Goal: Information Seeking & Learning: Learn about a topic

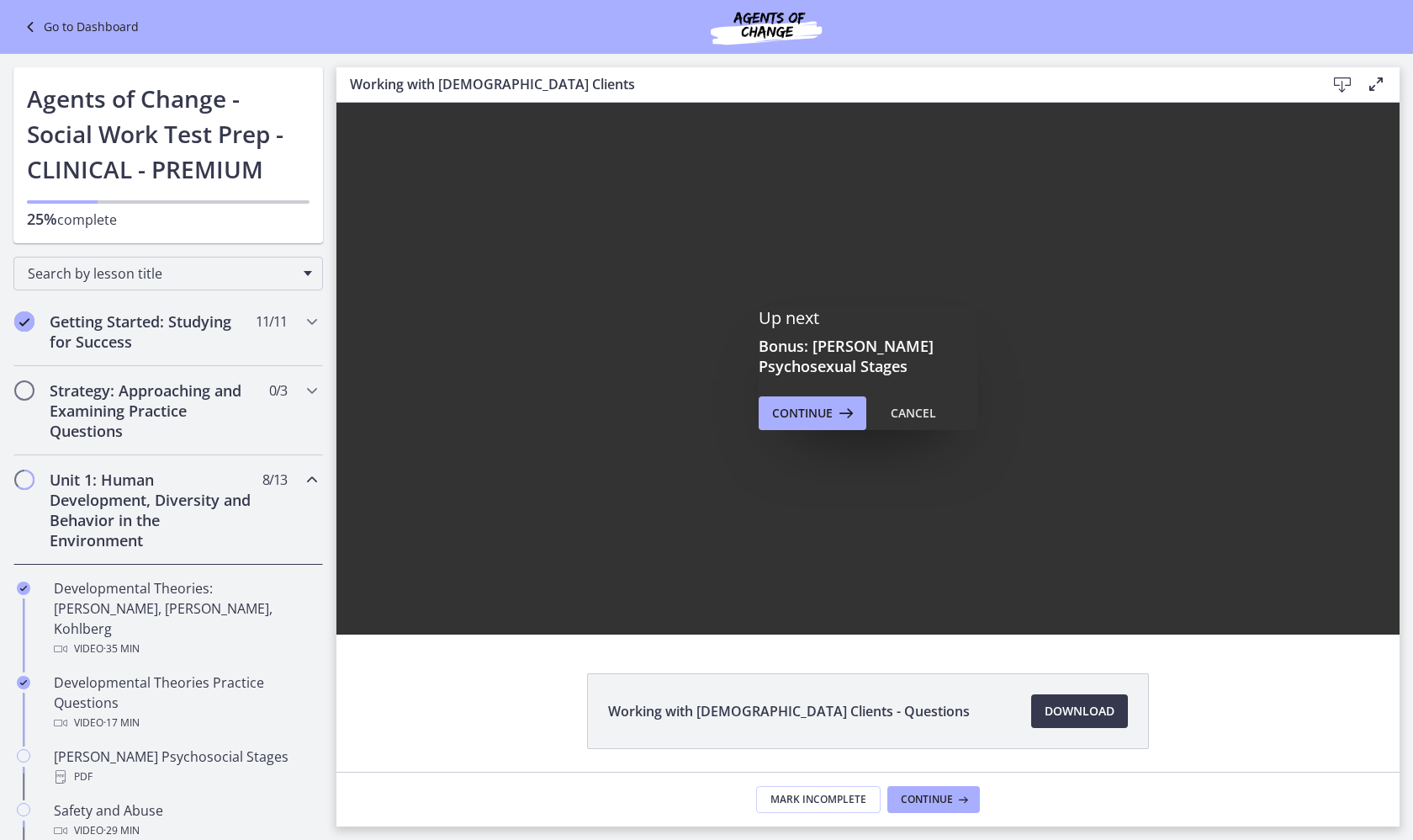
scroll to position [819, 0]
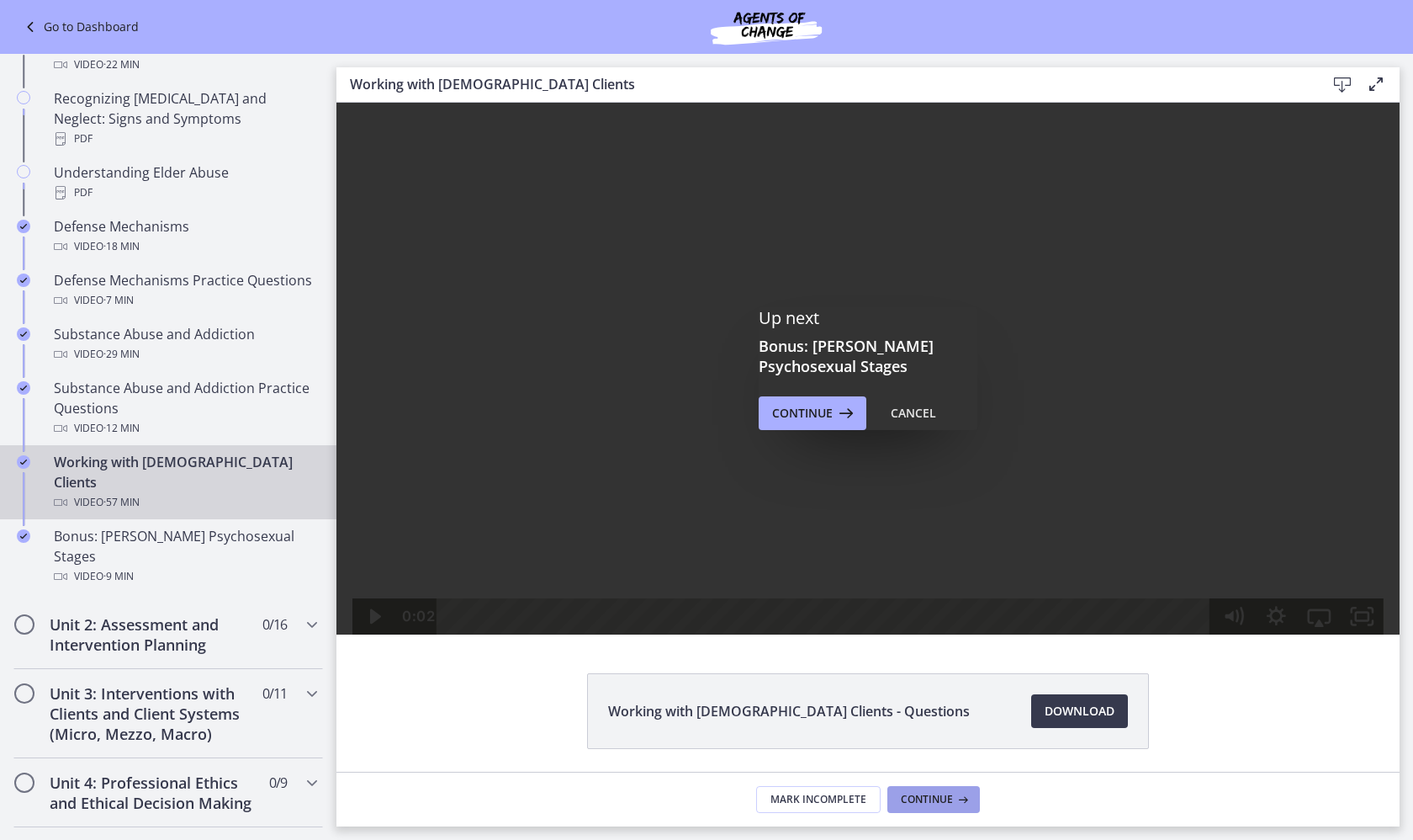
click at [944, 801] on span "Continue" at bounding box center [927, 799] width 52 height 14
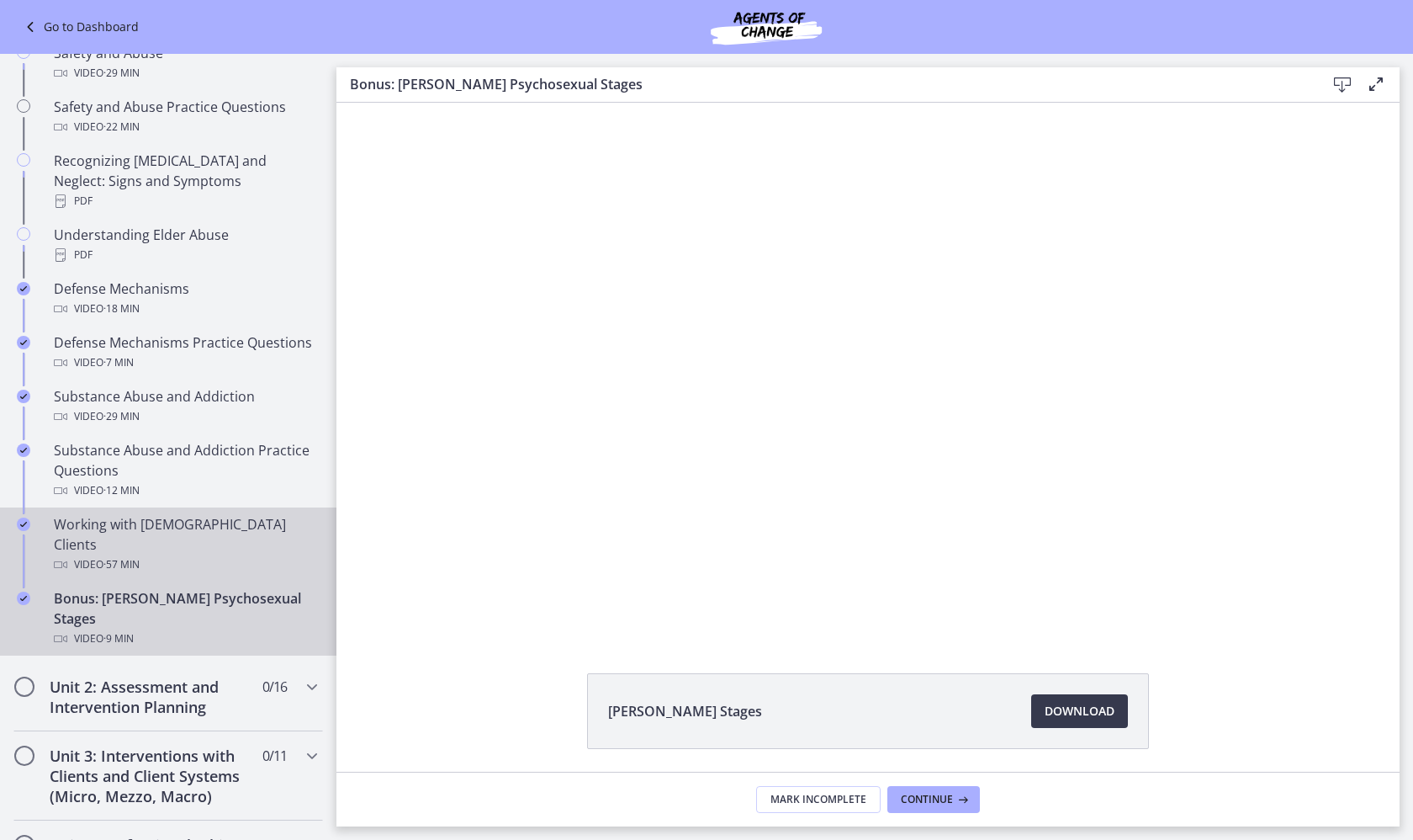
scroll to position [756, 0]
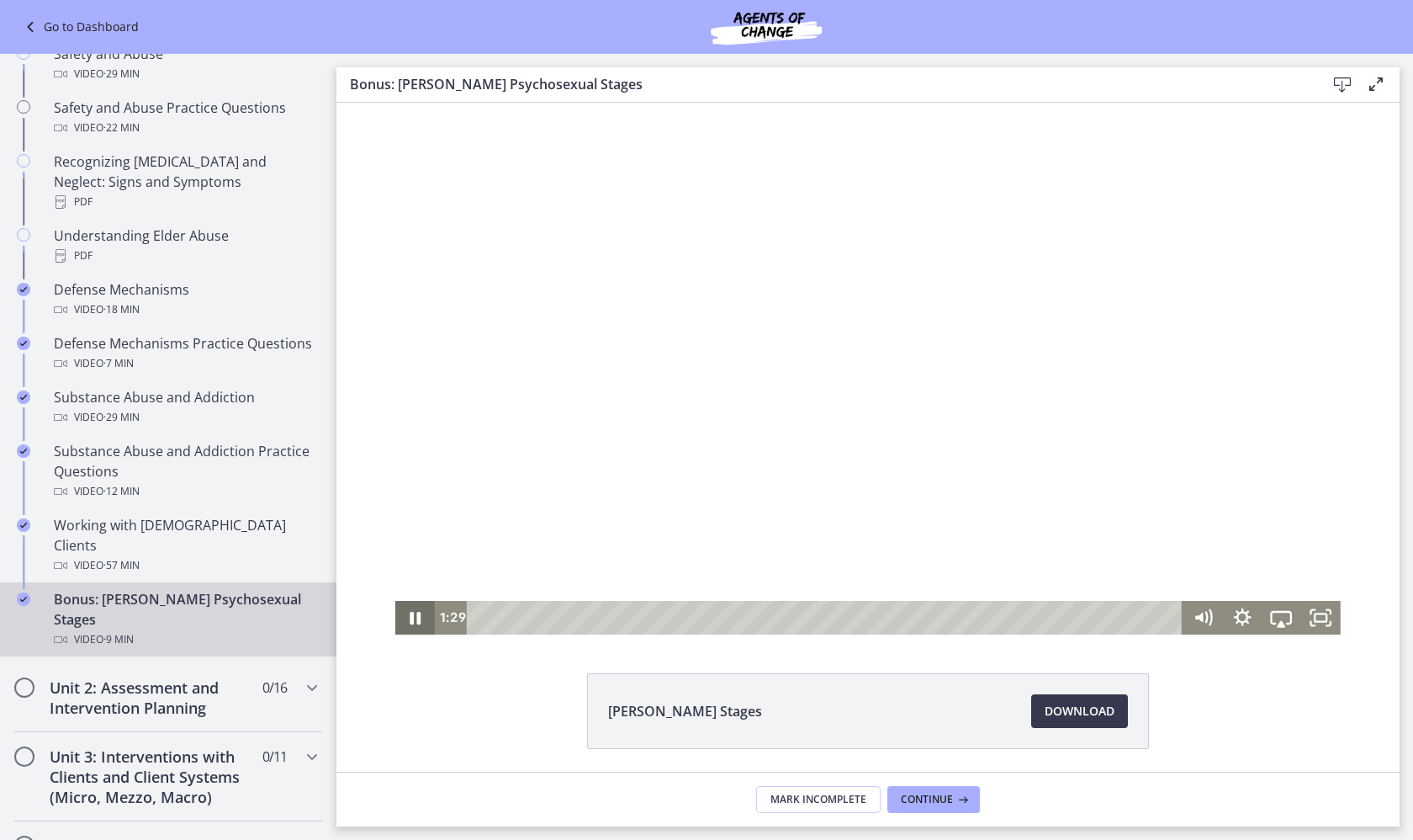
click at [415, 620] on icon "Pause" at bounding box center [416, 617] width 40 height 34
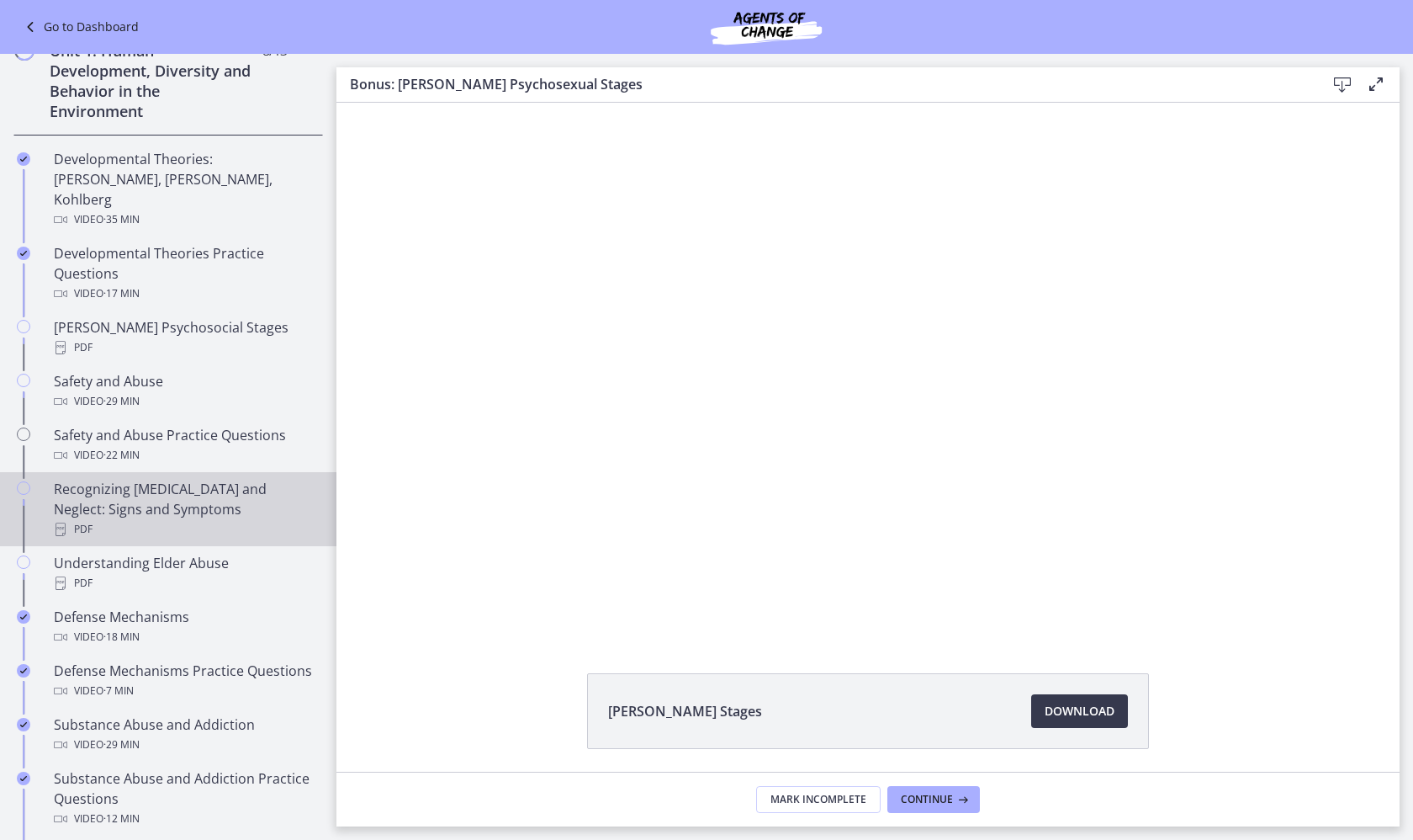
scroll to position [422, 0]
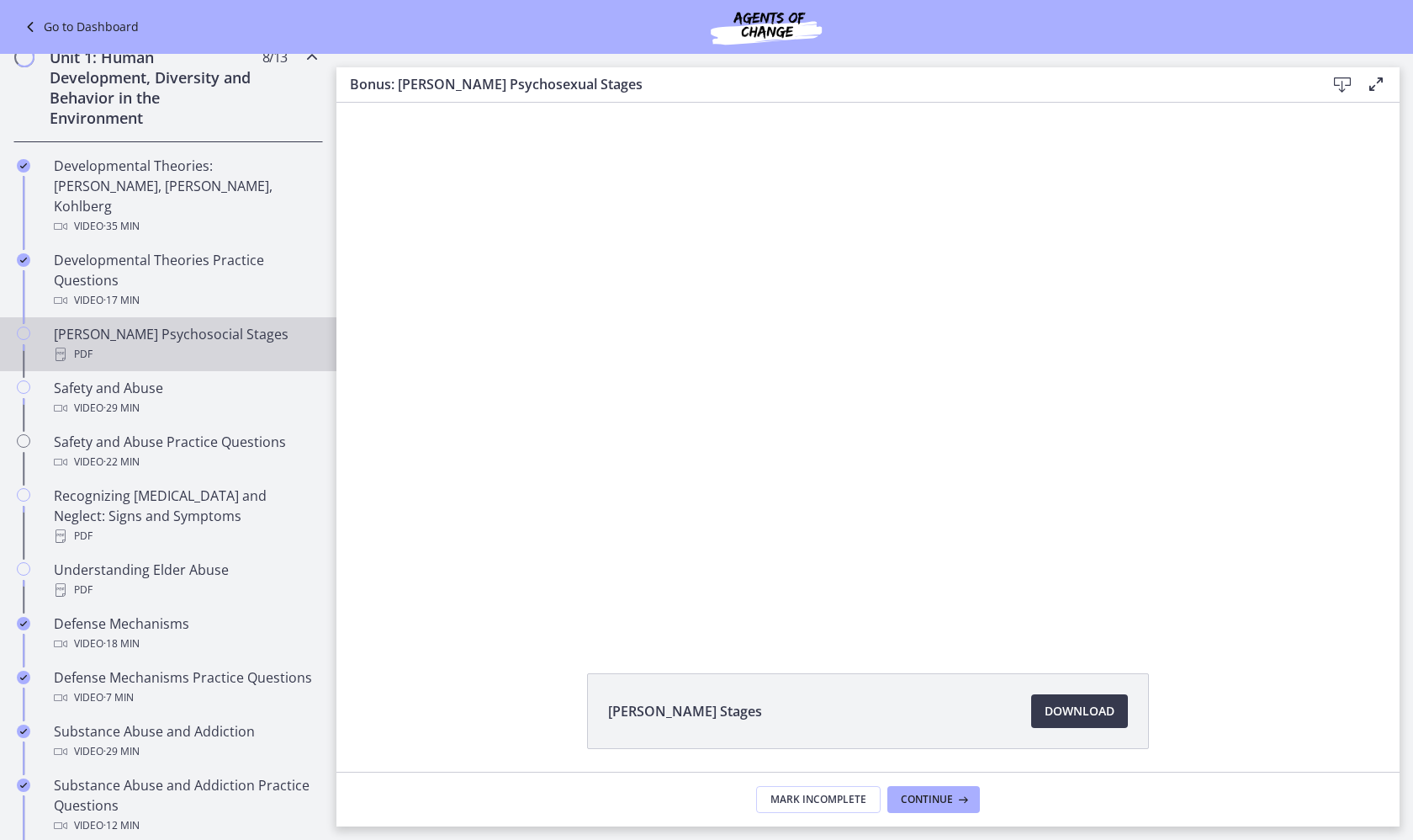
click at [112, 324] on div "[PERSON_NAME] Psychosocial Stages PDF" at bounding box center [184, 343] width 262 height 41
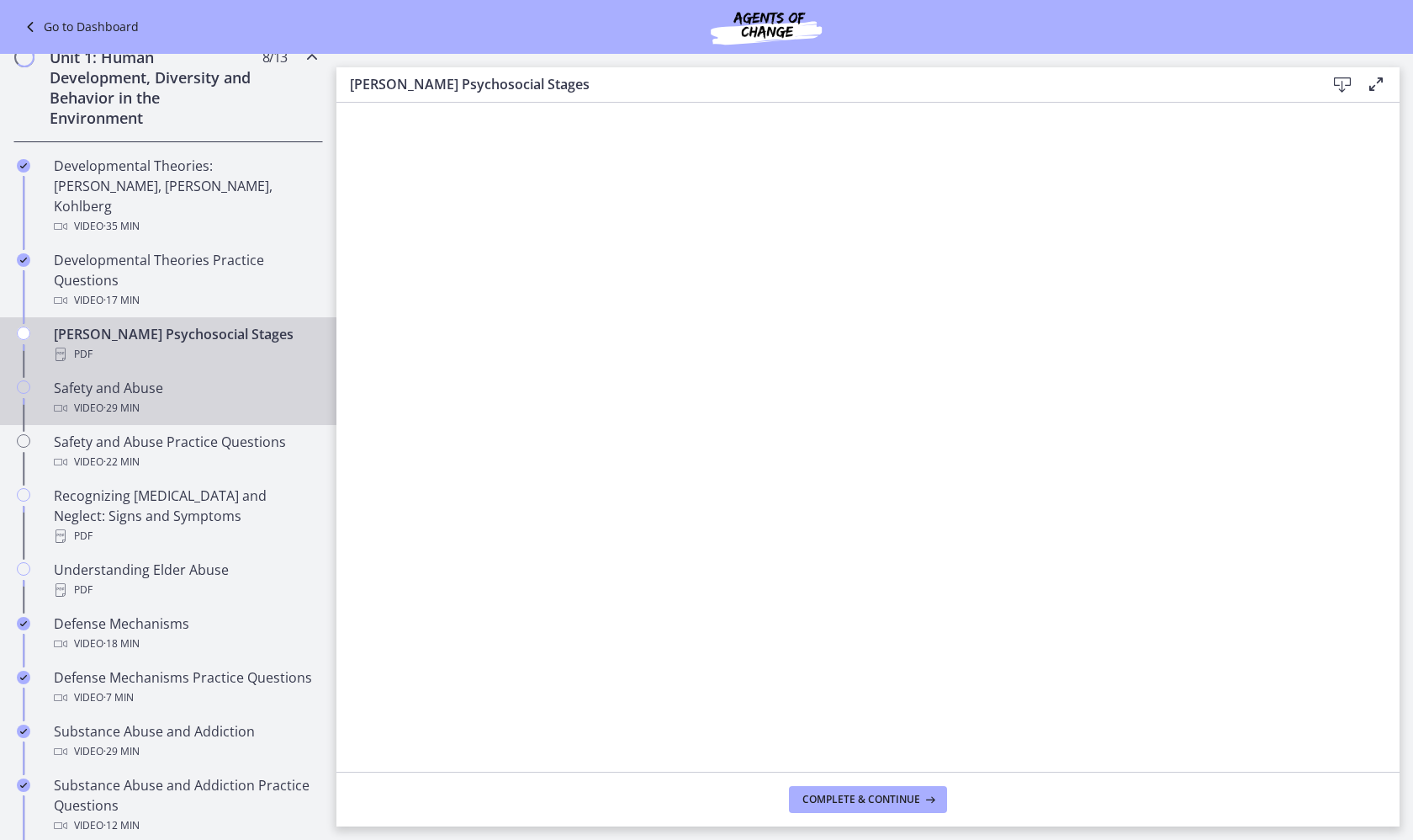
click at [123, 398] on span "· 29 min" at bounding box center [122, 408] width 37 height 20
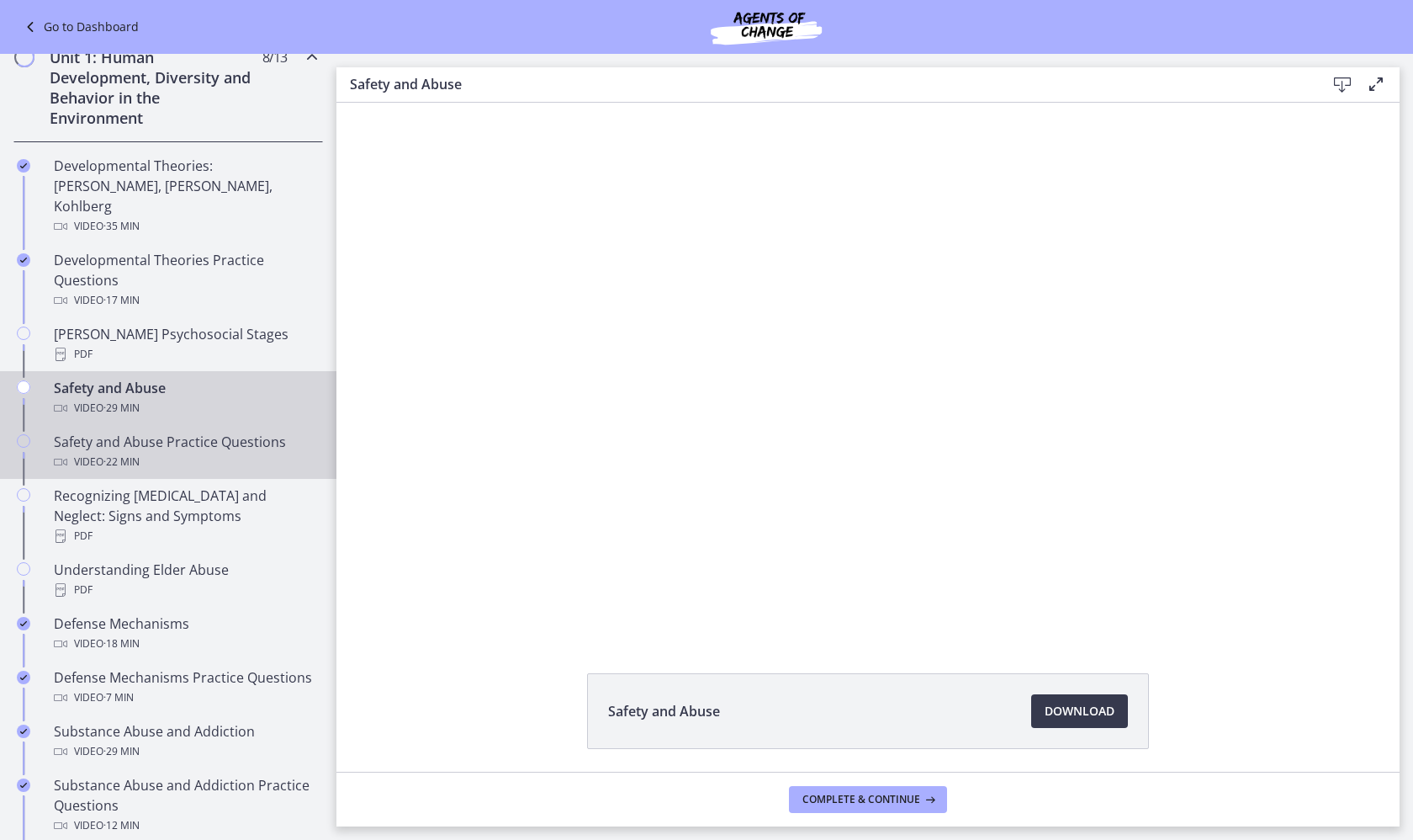
click at [147, 452] on div "Video · 22 min" at bounding box center [184, 462] width 262 height 20
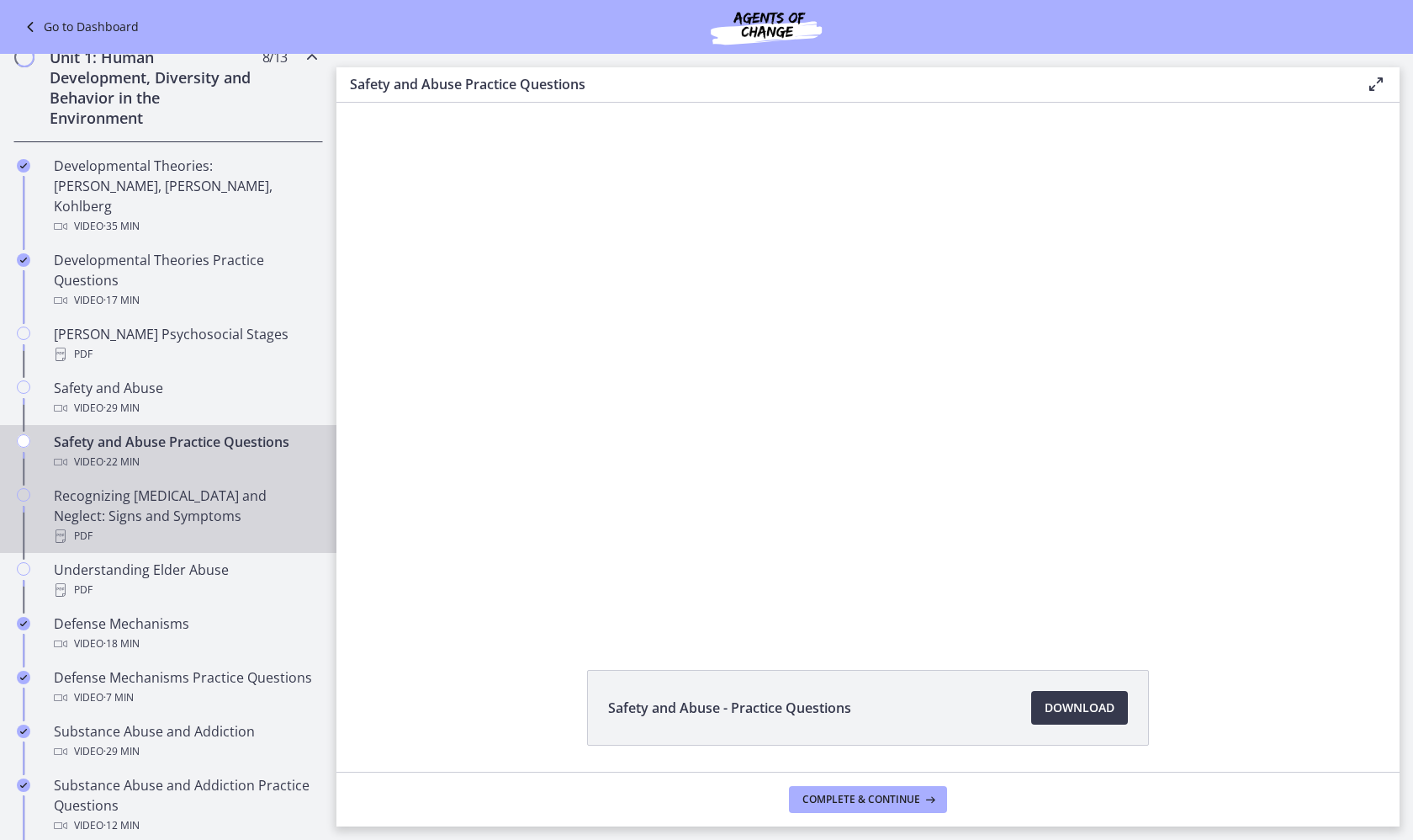
click at [142, 494] on div "Recognizing [MEDICAL_DATA] and Neglect: Signs and Symptoms PDF" at bounding box center [184, 515] width 262 height 60
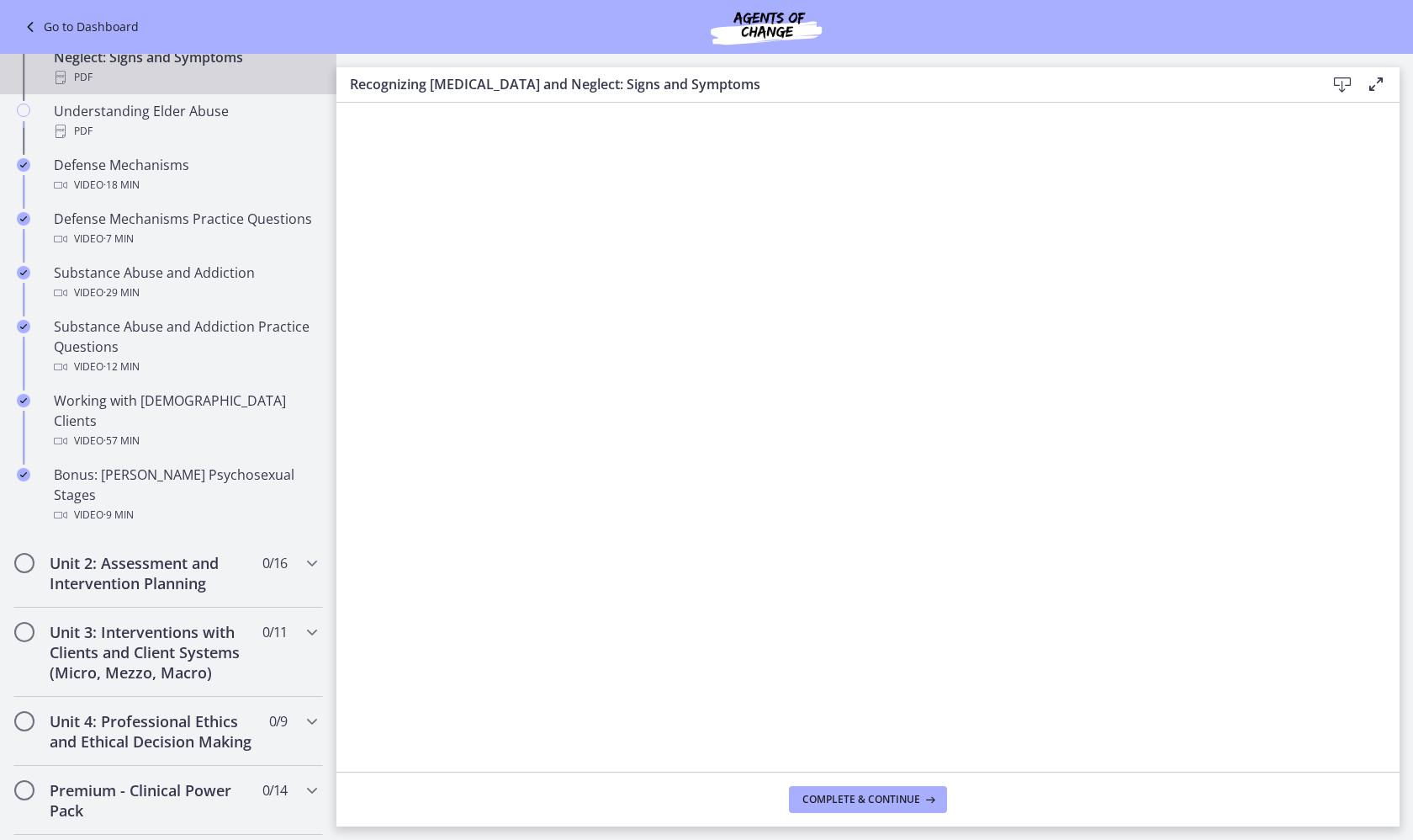
scroll to position [912, 0]
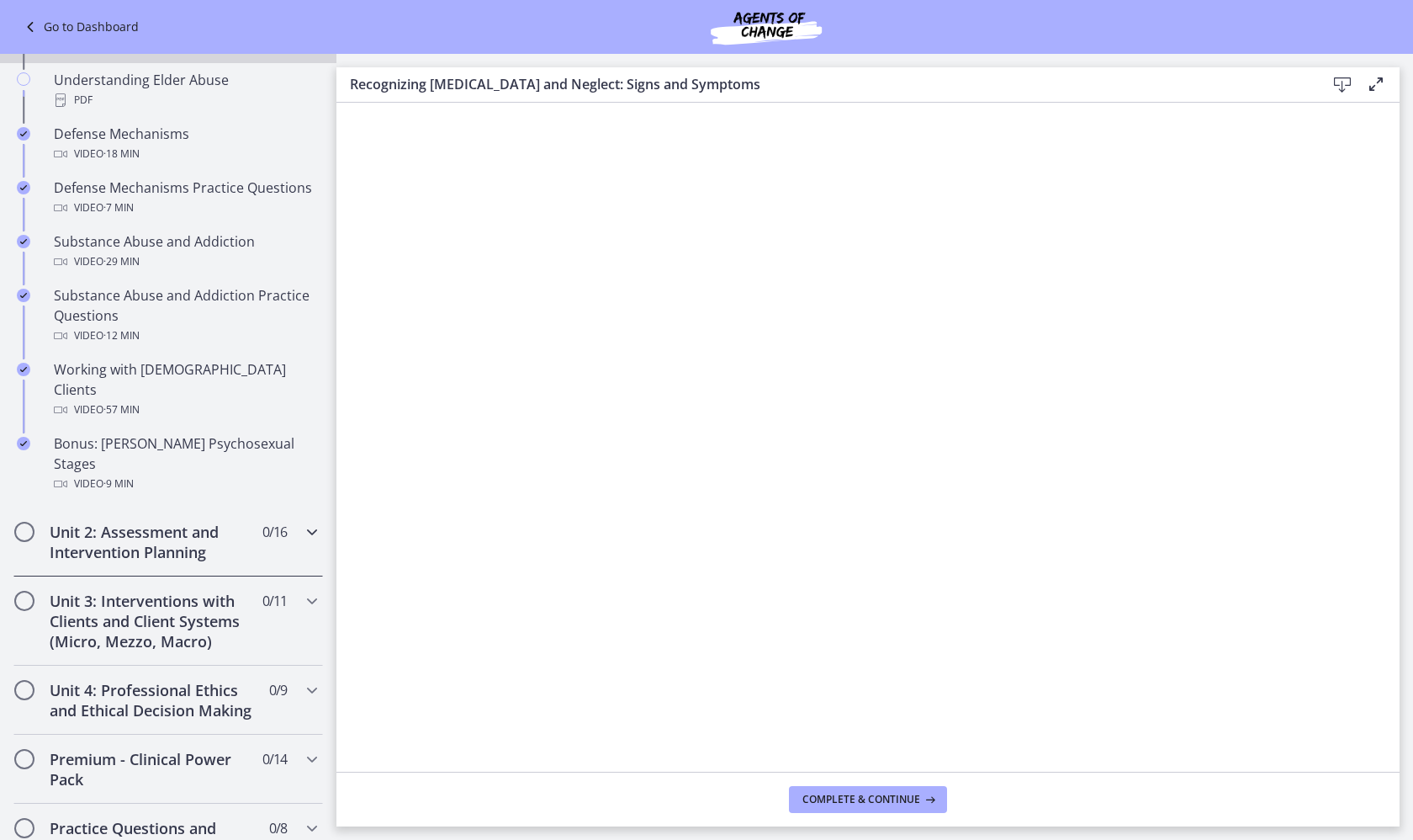
click at [81, 521] on h2 "Unit 2: Assessment and Intervention Planning" at bounding box center [151, 541] width 205 height 41
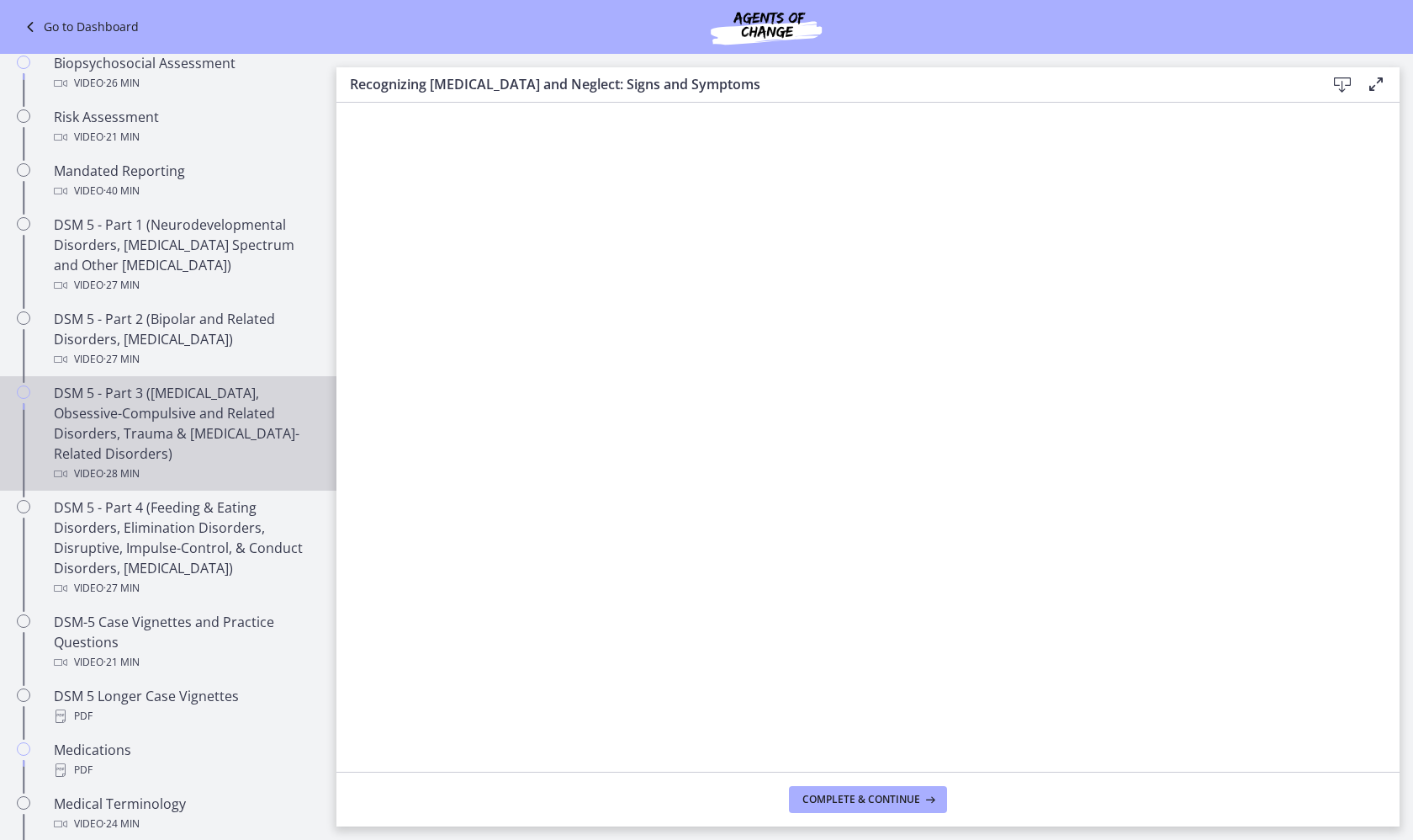
scroll to position [599, 0]
